Goal: Transaction & Acquisition: Purchase product/service

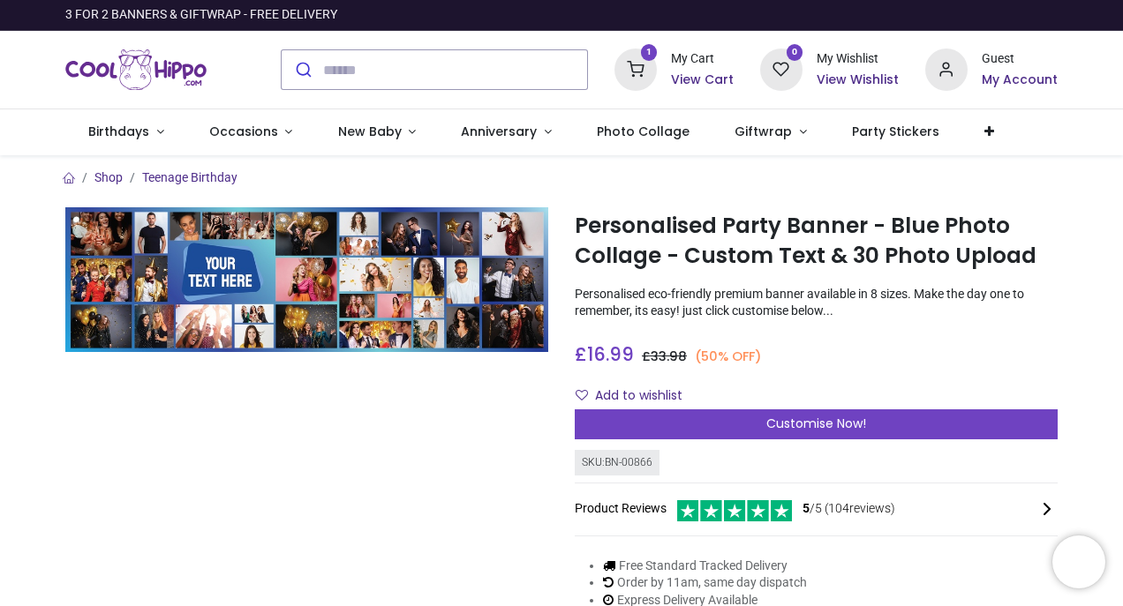
click at [718, 73] on h6 "View Cart" at bounding box center [702, 81] width 63 height 18
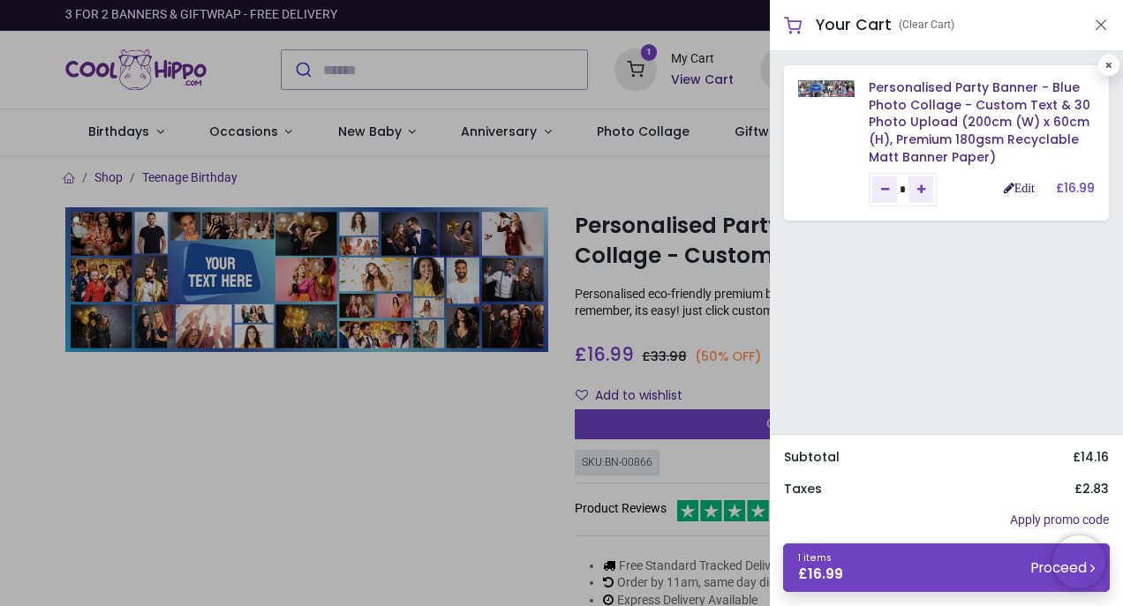
click at [1012, 189] on link "Edit" at bounding box center [1019, 188] width 31 height 12
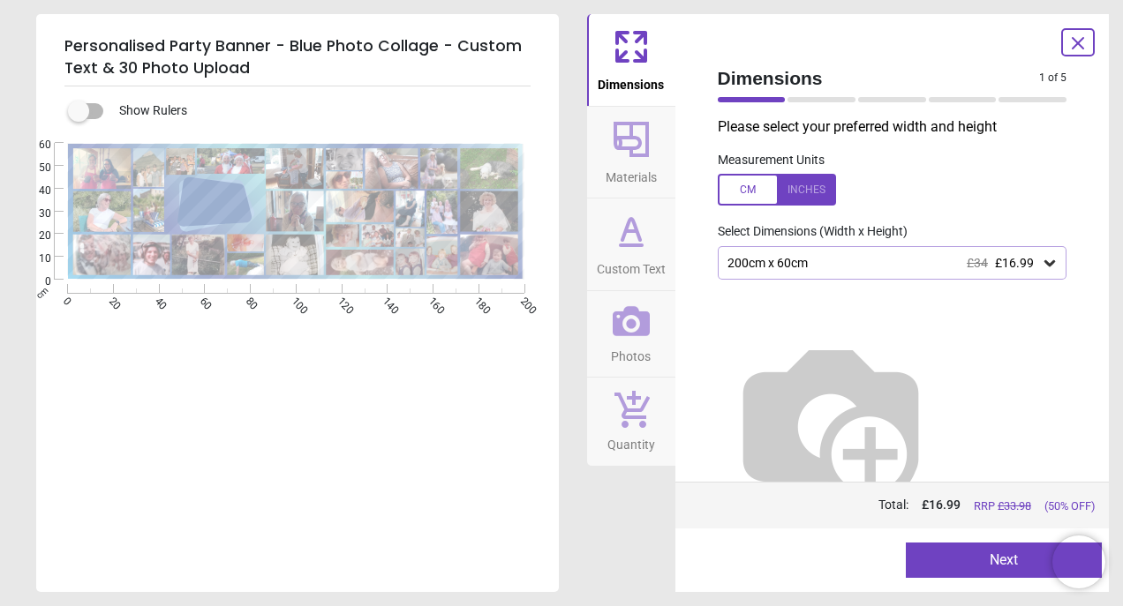
click at [1051, 264] on icon at bounding box center [1049, 263] width 11 height 6
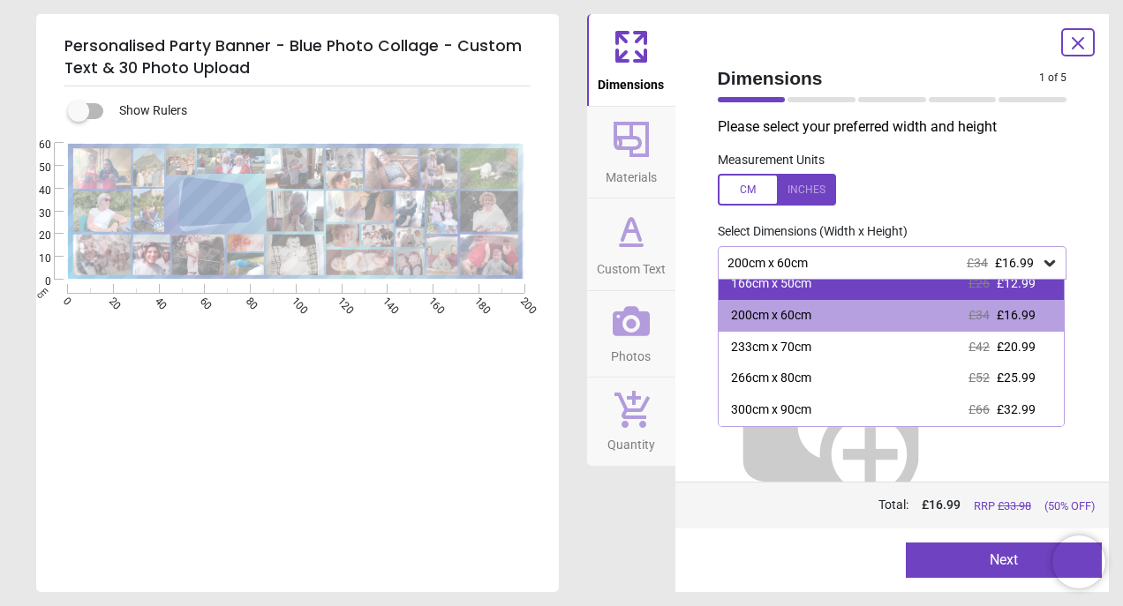
scroll to position [76, 0]
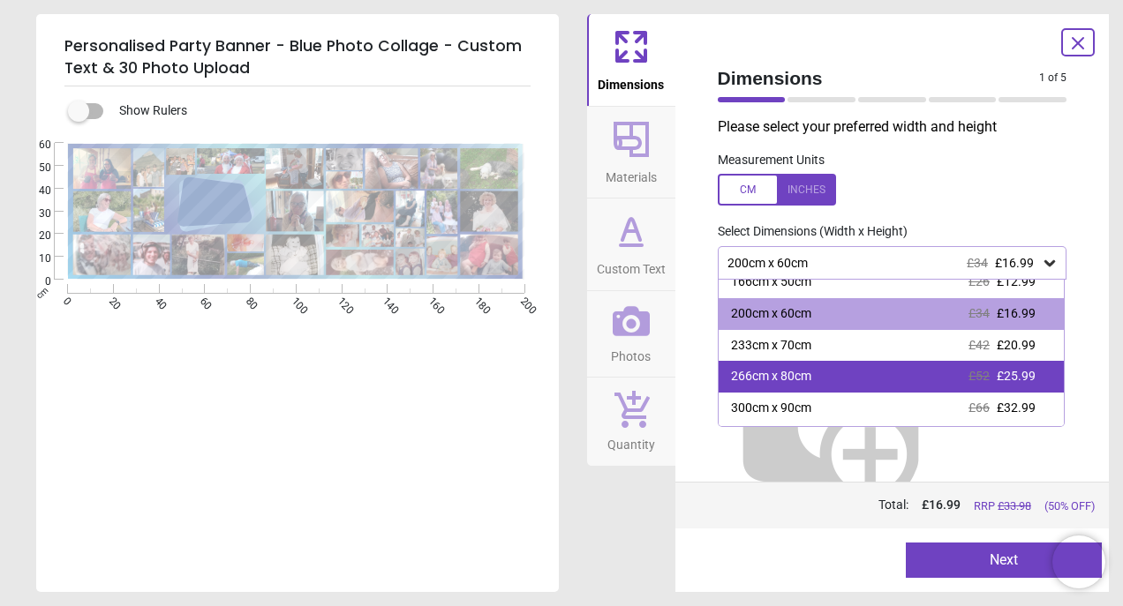
click at [921, 379] on div "266cm x 80cm £52 £25.99" at bounding box center [892, 377] width 346 height 32
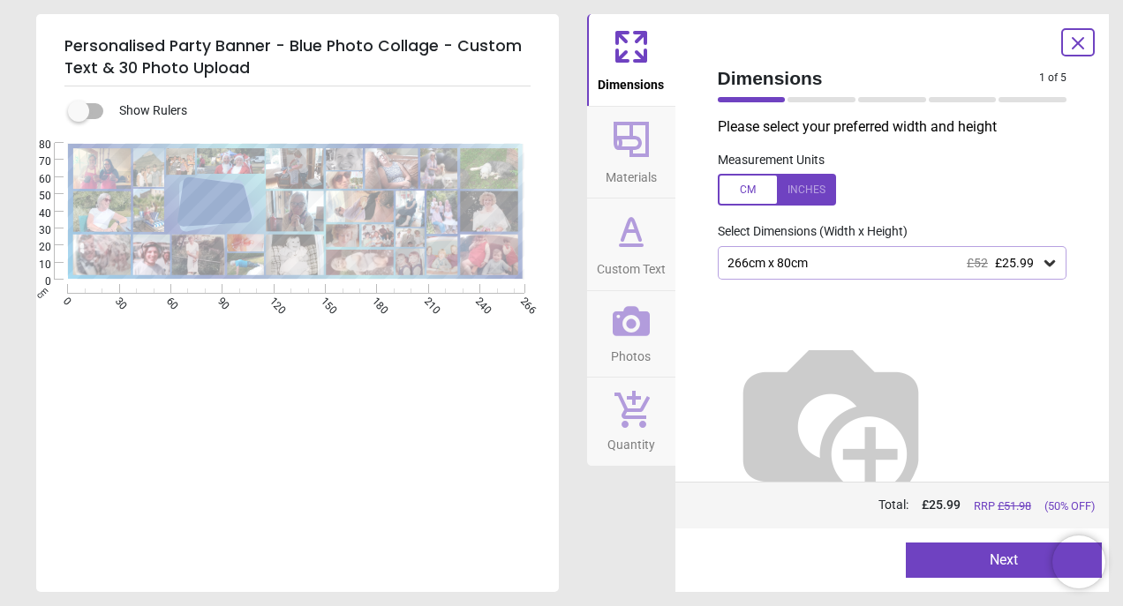
click at [989, 566] on button "Next" at bounding box center [1004, 560] width 196 height 35
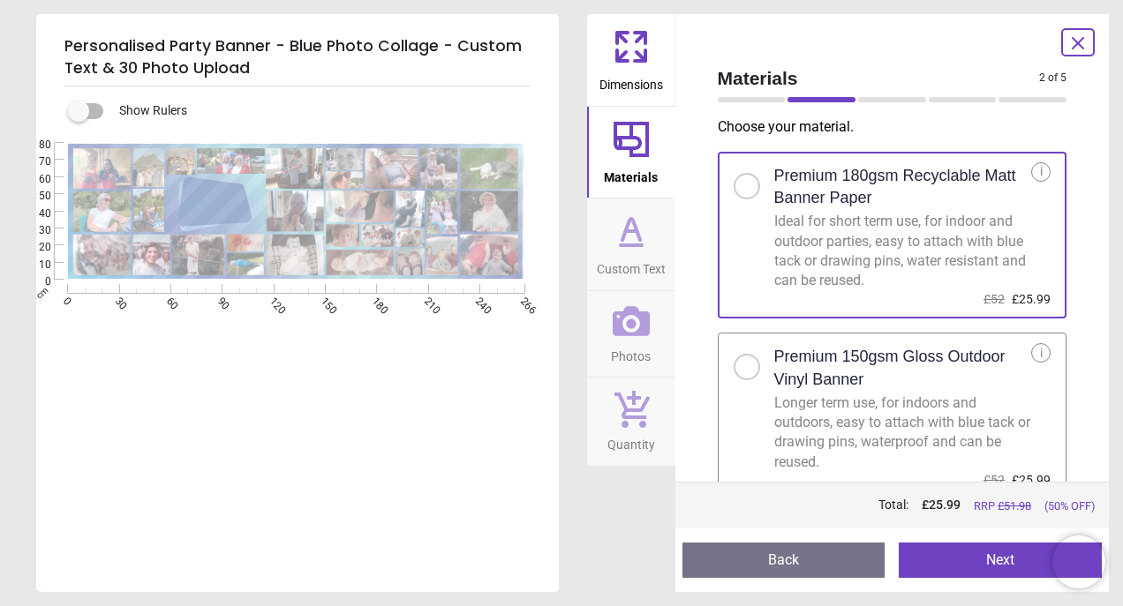
click at [994, 563] on button "Next" at bounding box center [1000, 560] width 203 height 35
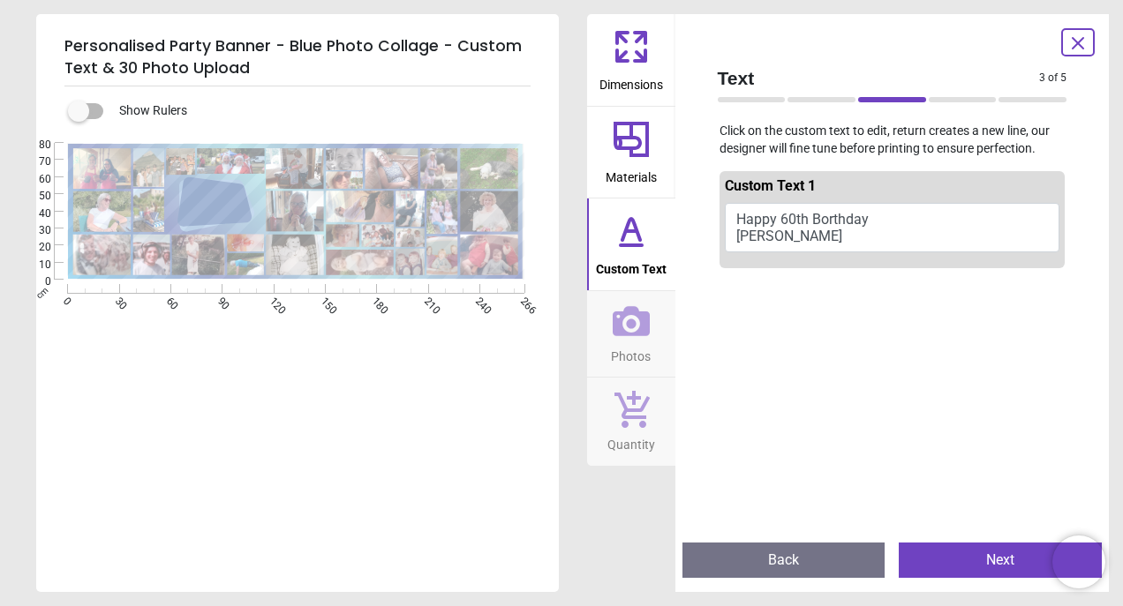
click at [833, 222] on button "Happy 60th Borthday [PERSON_NAME]" at bounding box center [892, 227] width 335 height 49
click at [881, 216] on button "Happy 60th Borthday [PERSON_NAME]" at bounding box center [892, 227] width 335 height 49
click at [805, 235] on button "Happy 60th Borthday [PERSON_NAME]" at bounding box center [892, 227] width 335 height 49
click at [625, 231] on icon at bounding box center [631, 229] width 18 height 21
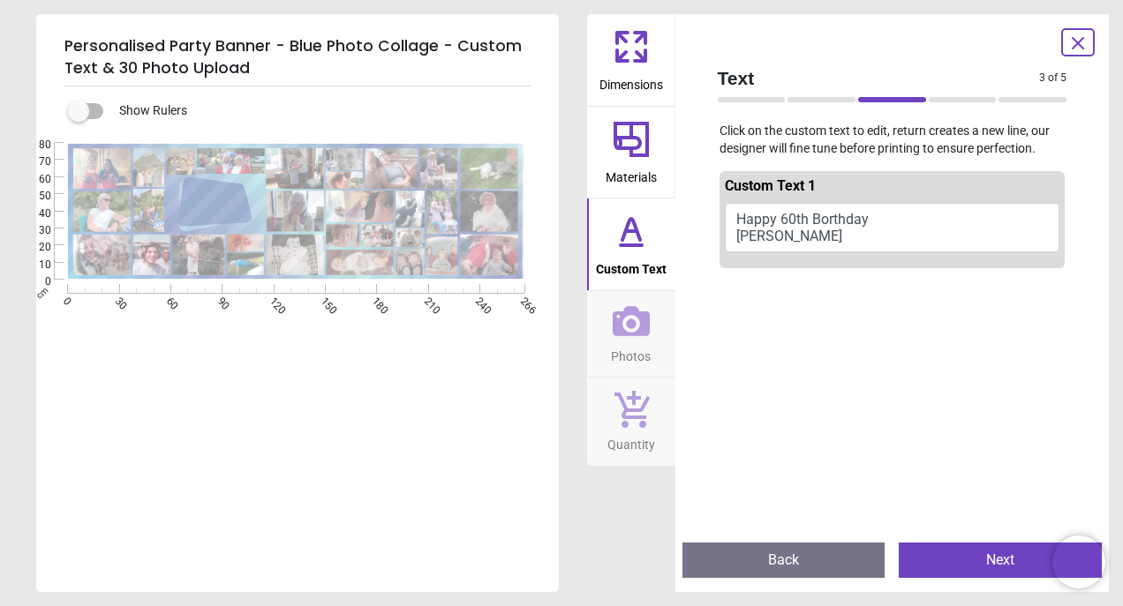
click at [780, 229] on button "Happy 60th Borthday [PERSON_NAME]" at bounding box center [892, 227] width 335 height 49
click at [222, 203] on textarea "**********" at bounding box center [214, 204] width 65 height 14
type textarea "**********"
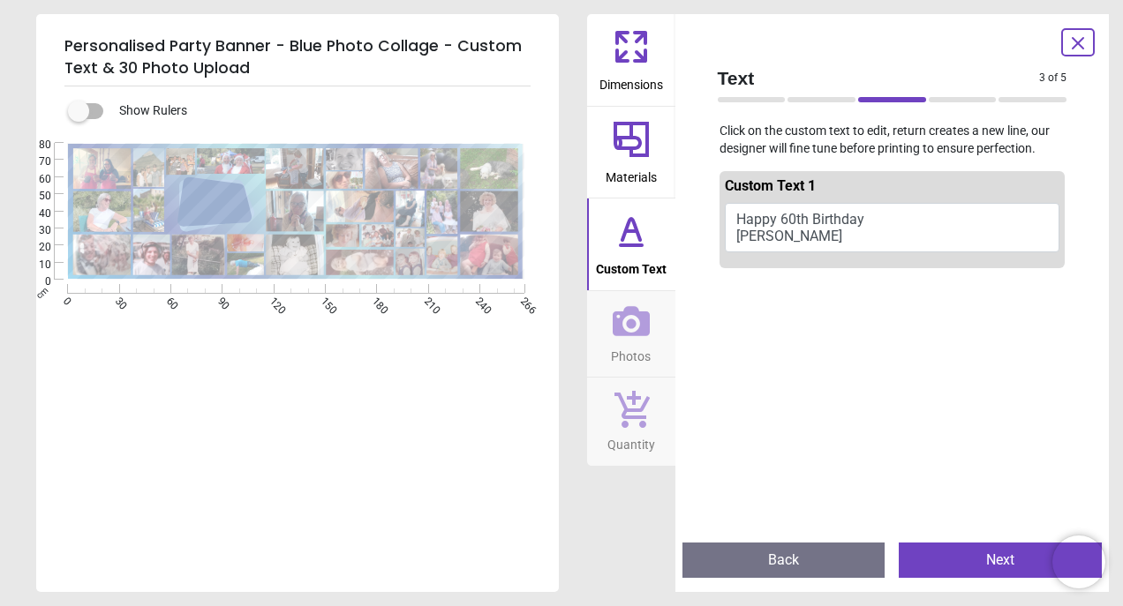
click at [975, 565] on button "Next" at bounding box center [1000, 560] width 203 height 35
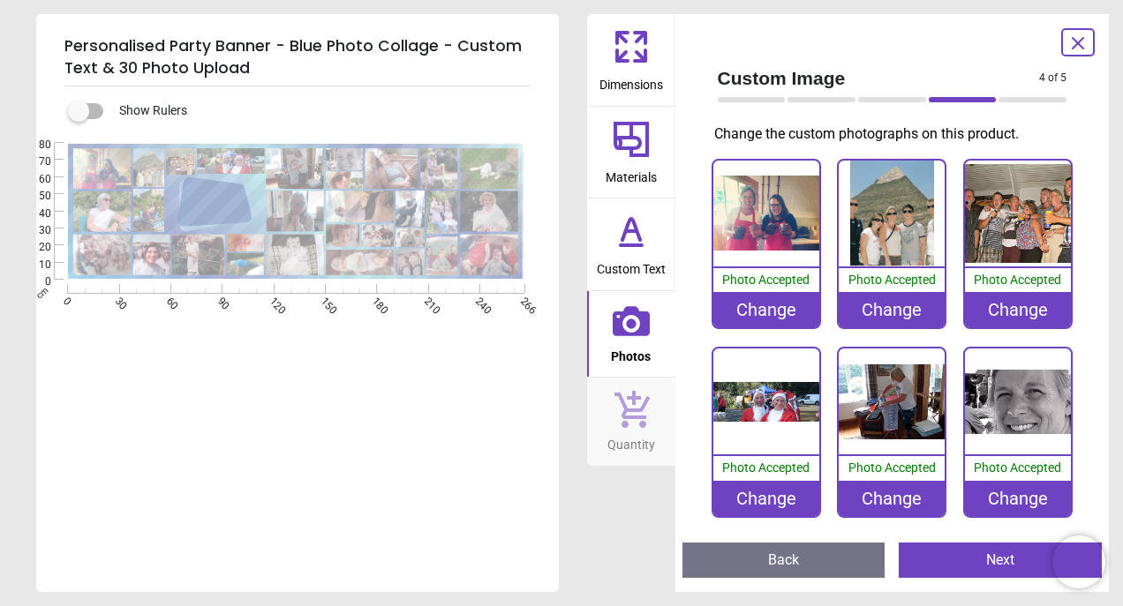
click at [901, 216] on img at bounding box center [892, 214] width 106 height 106
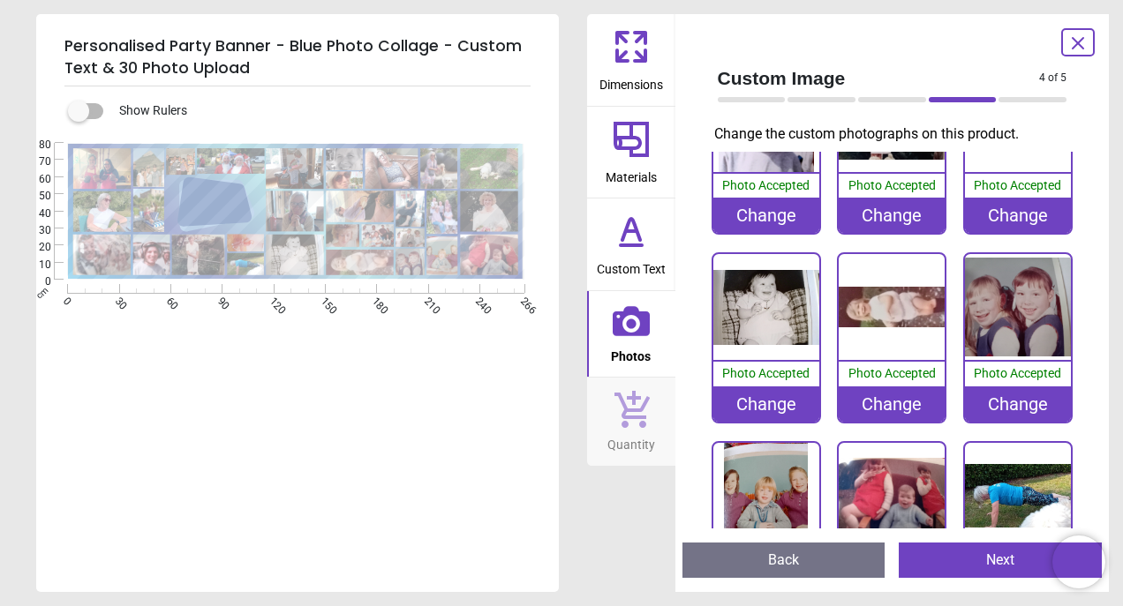
scroll to position [1515, 0]
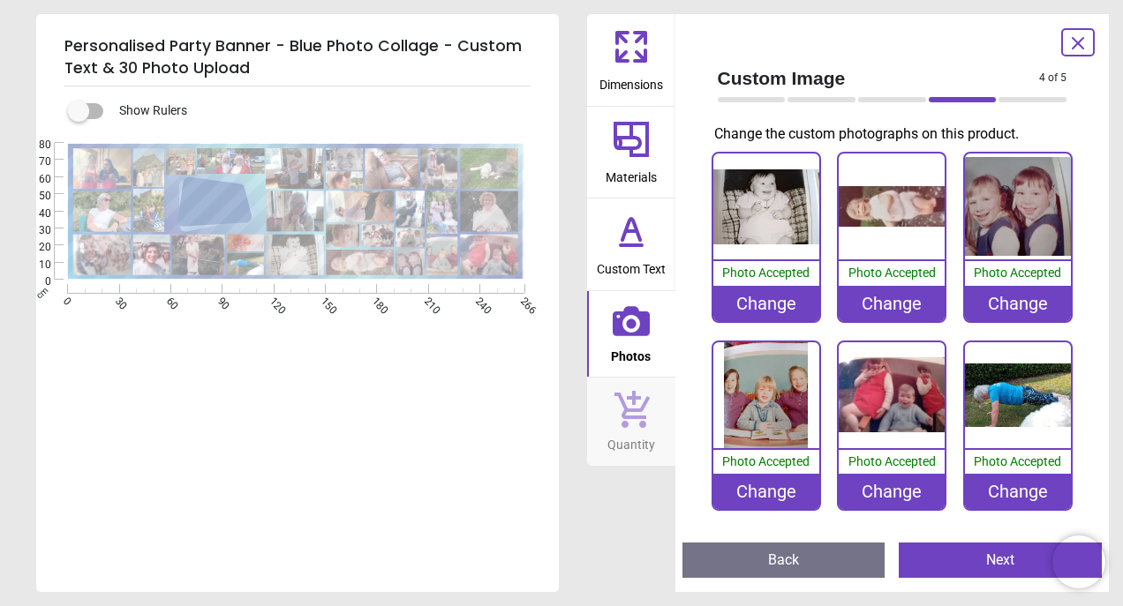
click at [996, 561] on button "Next" at bounding box center [1000, 560] width 203 height 35
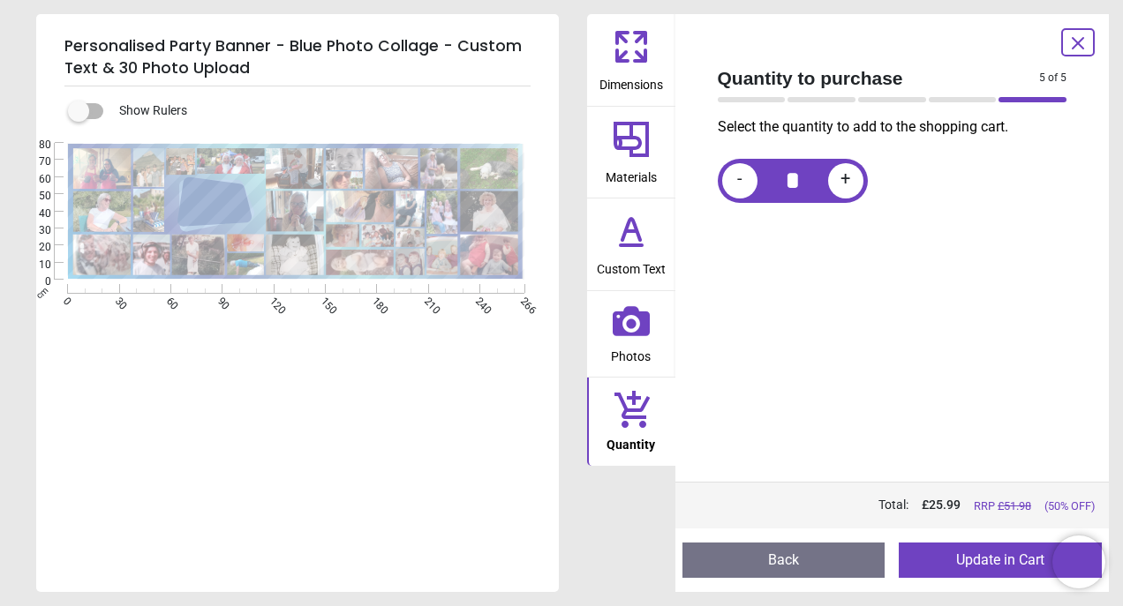
click at [999, 555] on button "Update in Cart" at bounding box center [1000, 560] width 203 height 35
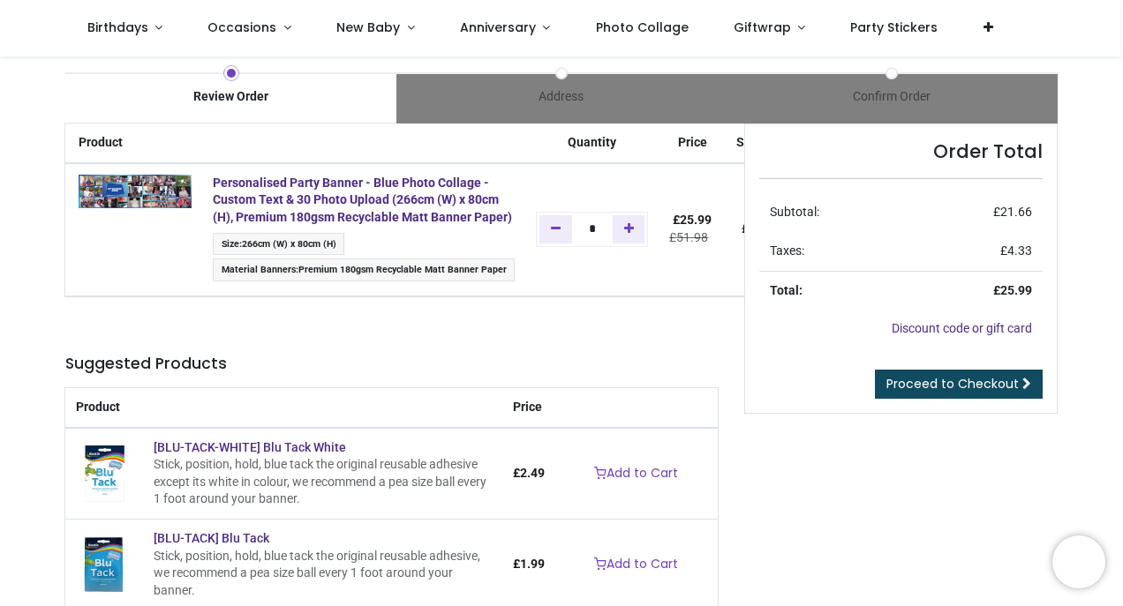
scroll to position [17, 0]
click at [967, 388] on span "Proceed to Checkout" at bounding box center [952, 383] width 132 height 18
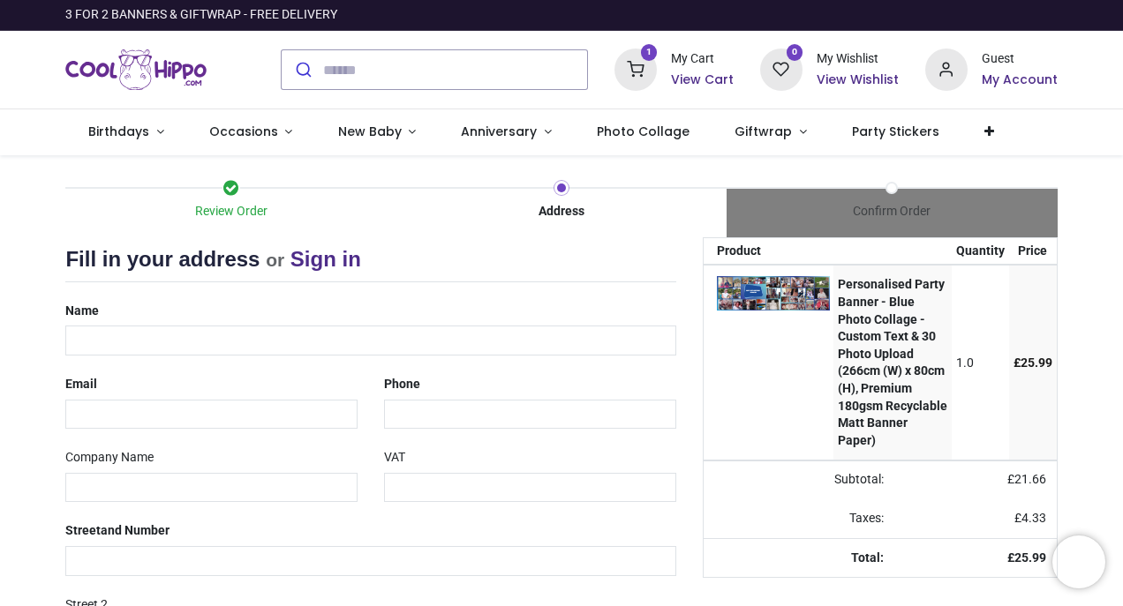
select select "***"
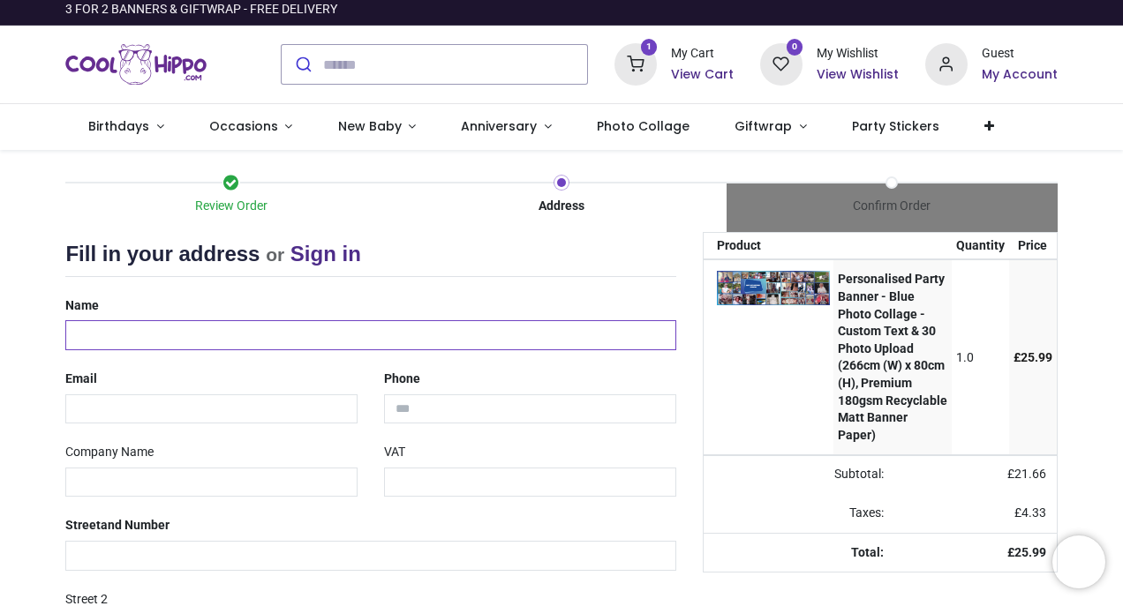
click at [538, 347] on input "text" at bounding box center [370, 335] width 610 height 30
type input "**********"
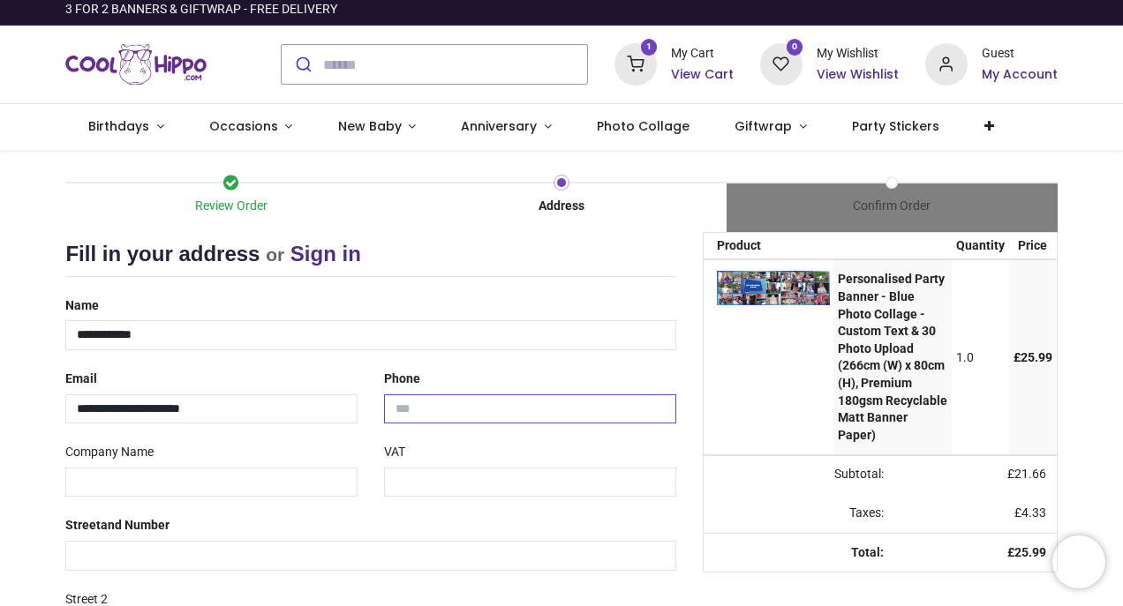
type input "**********"
type input "*******"
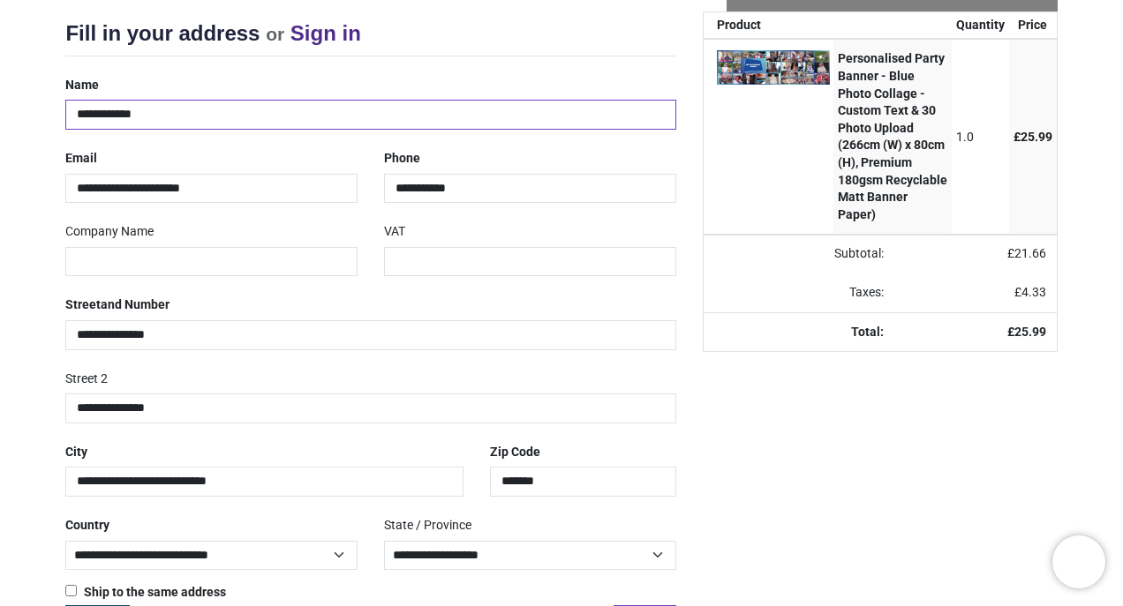
scroll to position [290, 0]
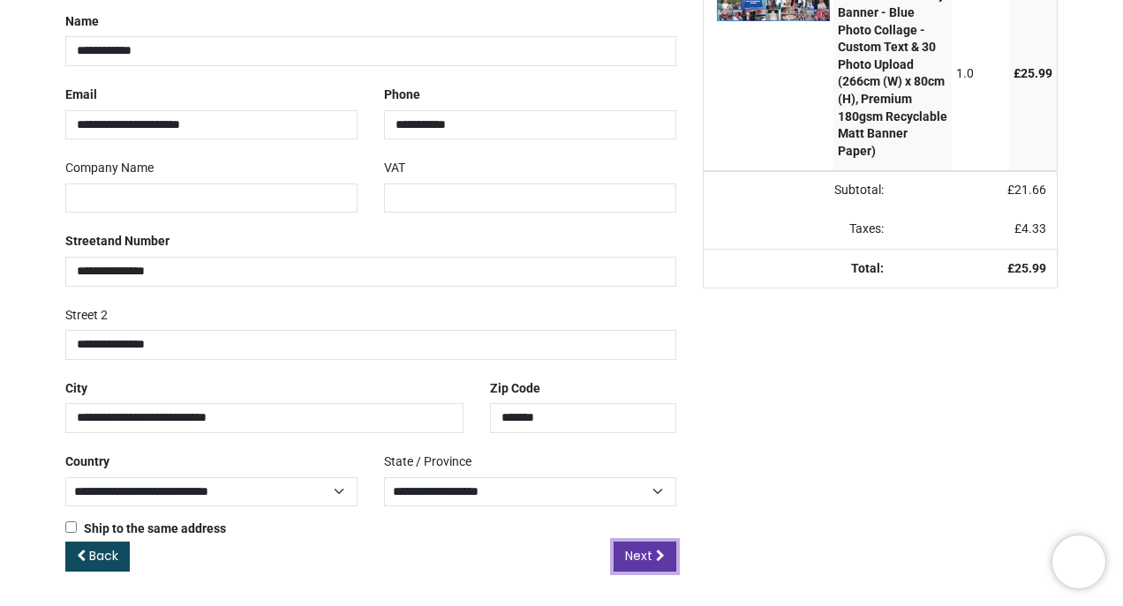
click at [644, 553] on span "Next" at bounding box center [638, 556] width 27 height 18
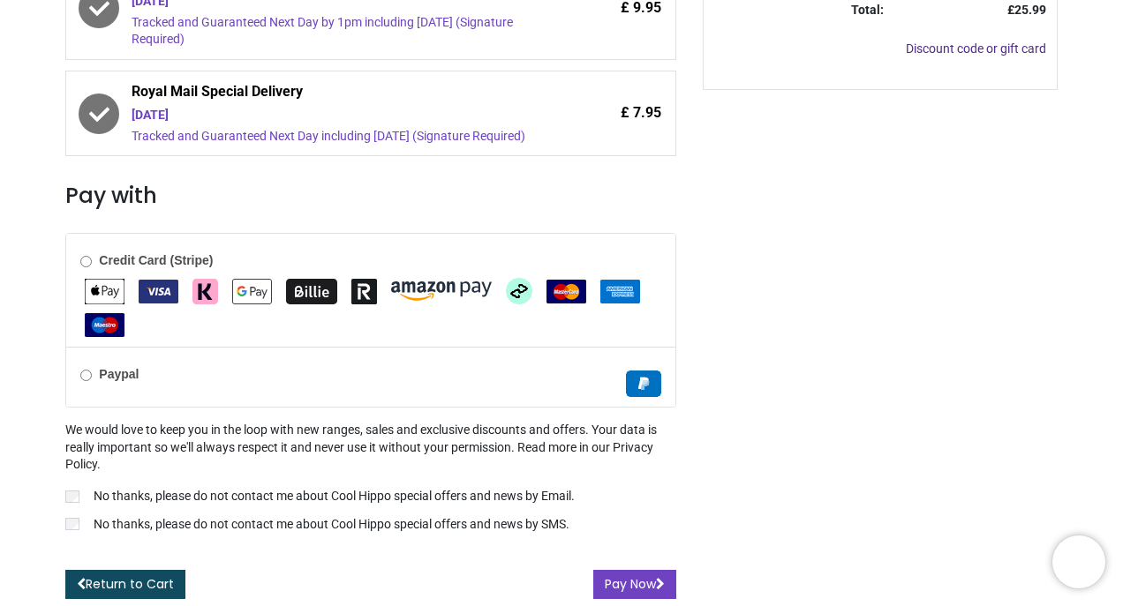
scroll to position [604, 0]
click at [640, 578] on button "Pay Now" at bounding box center [634, 585] width 83 height 30
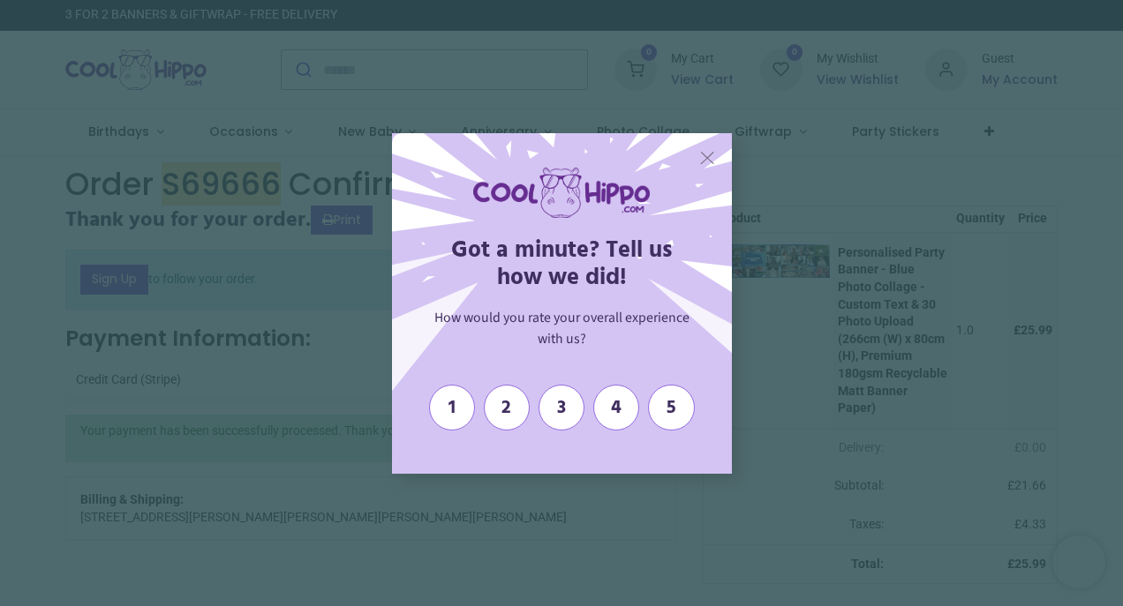
click at [705, 160] on span "X" at bounding box center [707, 157] width 16 height 23
